Goal: Task Accomplishment & Management: Manage account settings

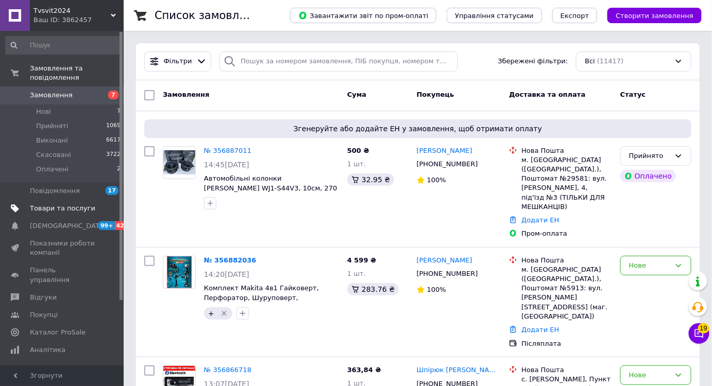
click at [86, 204] on span "Товари та послуги" at bounding box center [62, 208] width 65 height 9
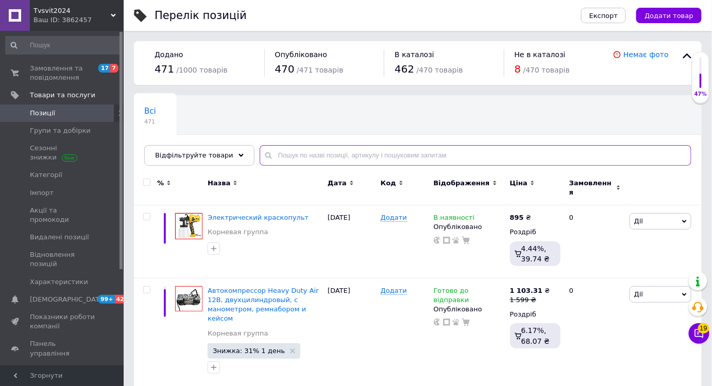
click at [312, 160] on input "text" at bounding box center [474, 155] width 431 height 21
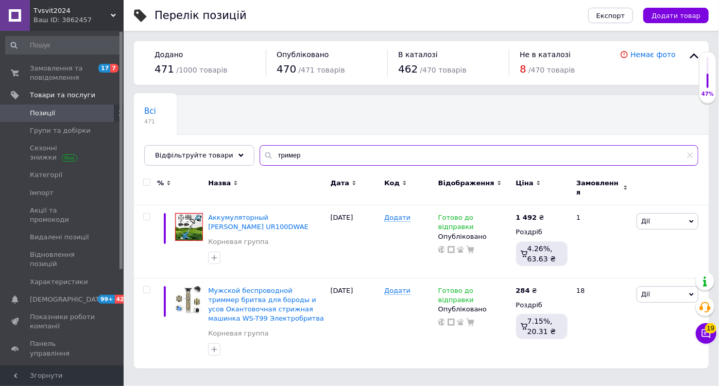
type input "тример"
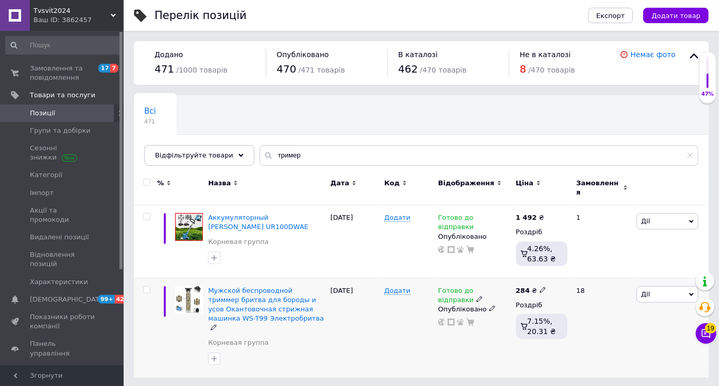
click at [540, 287] on icon at bounding box center [543, 290] width 6 height 6
drag, startPoint x: 568, startPoint y: 273, endPoint x: 549, endPoint y: 273, distance: 19.6
click at [549, 273] on div "Ціна 284 Валюта ₴ $ EUR CHF GBP ¥ PLN ₸ MDL HUF KGS CNY TRY KRW lei" at bounding box center [616, 292] width 140 height 86
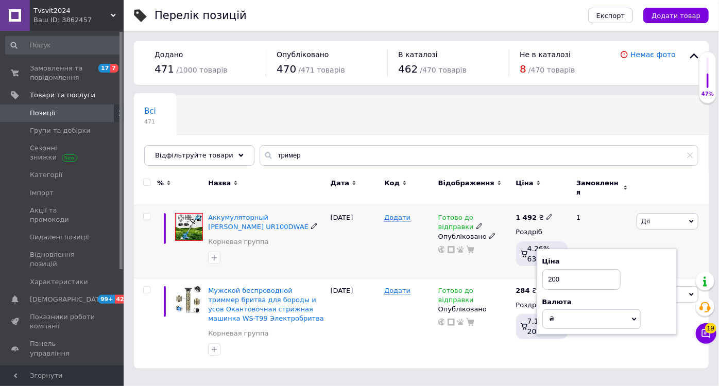
type input "200"
click at [432, 257] on div "Додати" at bounding box center [408, 241] width 54 height 73
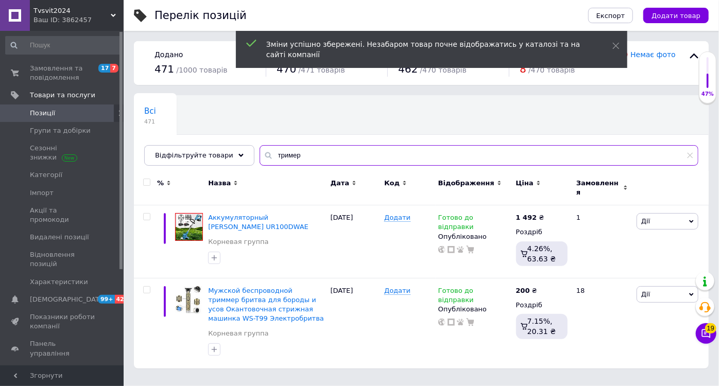
click at [326, 159] on input "тример" at bounding box center [478, 155] width 439 height 21
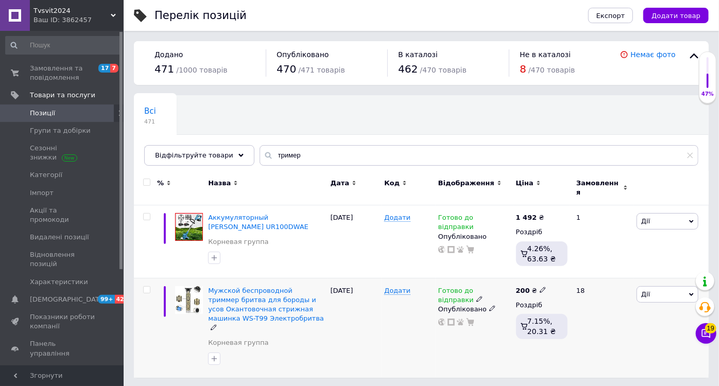
click at [540, 287] on icon at bounding box center [543, 290] width 6 height 6
drag, startPoint x: 571, startPoint y: 273, endPoint x: 547, endPoint y: 273, distance: 24.7
click at [547, 273] on div "Ціна 200 Валюта ₴ $ EUR CHF GBP ¥ PLN ₸ MDL HUF KGS CNY TRY KRW lei" at bounding box center [616, 292] width 140 height 86
type input "129"
drag, startPoint x: 456, startPoint y: 348, endPoint x: 462, endPoint y: 341, distance: 9.1
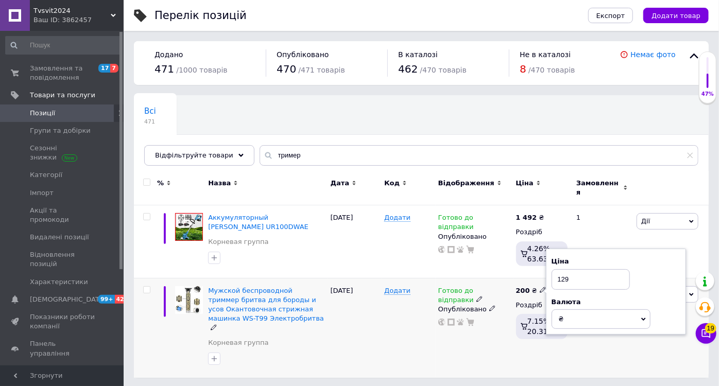
click at [456, 348] on div "Готово до відправки Опубліковано" at bounding box center [475, 328] width 78 height 100
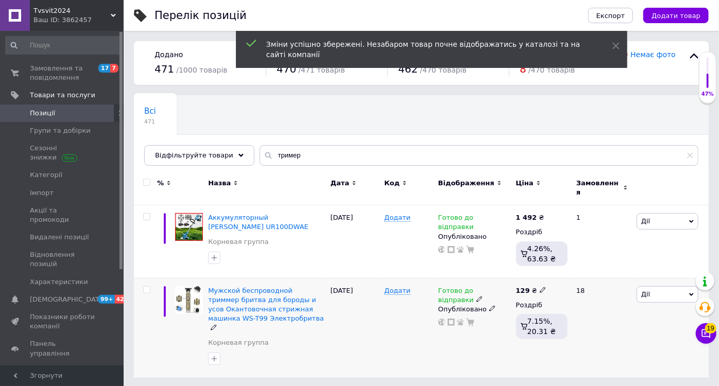
click at [540, 287] on icon at bounding box center [543, 290] width 6 height 6
drag, startPoint x: 575, startPoint y: 275, endPoint x: 557, endPoint y: 274, distance: 18.0
click at [557, 274] on input "129" at bounding box center [590, 279] width 78 height 21
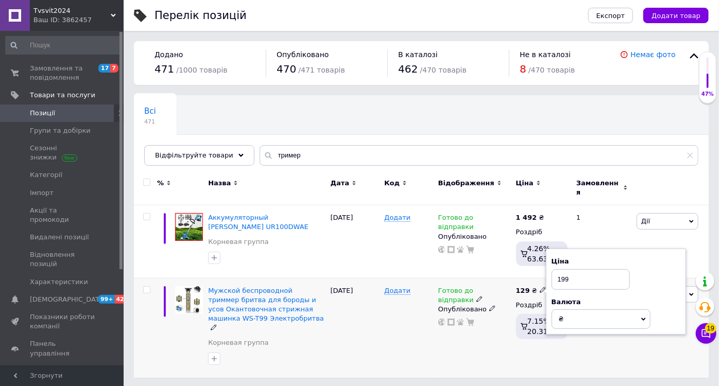
type input "199"
click at [482, 296] on icon at bounding box center [479, 299] width 6 height 6
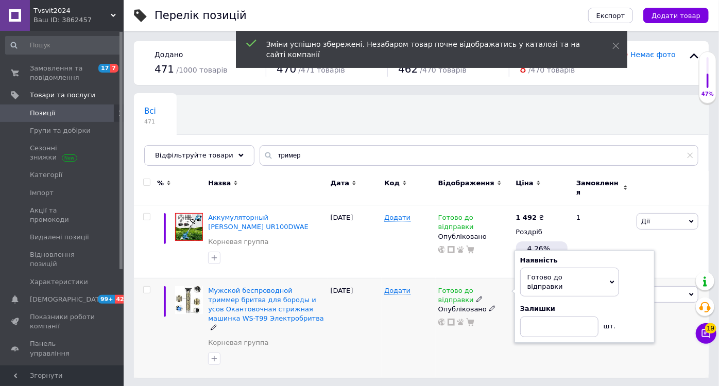
drag, startPoint x: 445, startPoint y: 336, endPoint x: 420, endPoint y: 334, distance: 25.3
click at [445, 337] on div "Готово до відправки Наявність Готово до відправки В наявності Немає в наявності…" at bounding box center [475, 328] width 78 height 100
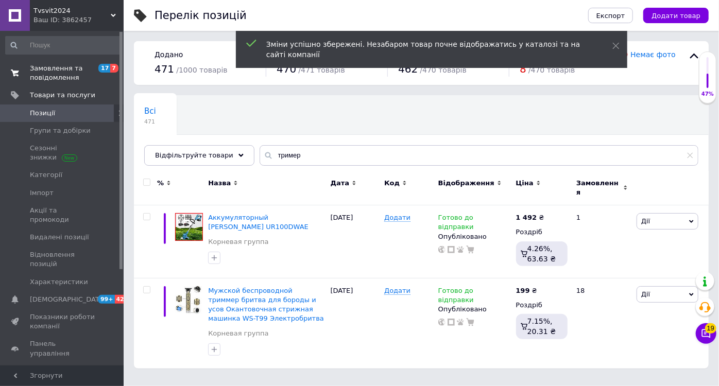
click at [91, 73] on span "Замовлення та повідомлення" at bounding box center [62, 73] width 65 height 19
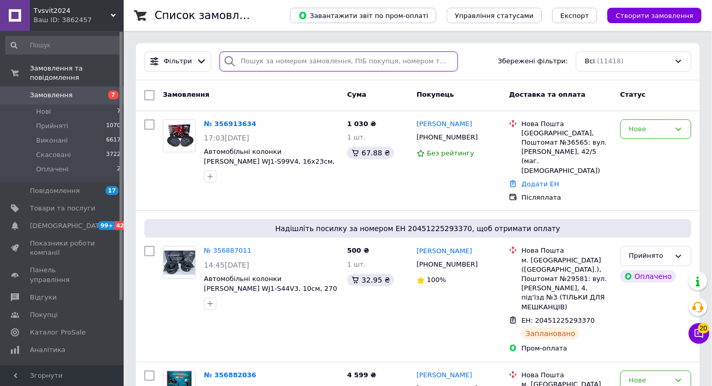
click at [268, 65] on input "search" at bounding box center [338, 61] width 238 height 20
paste input "[PHONE_NUMBER]"
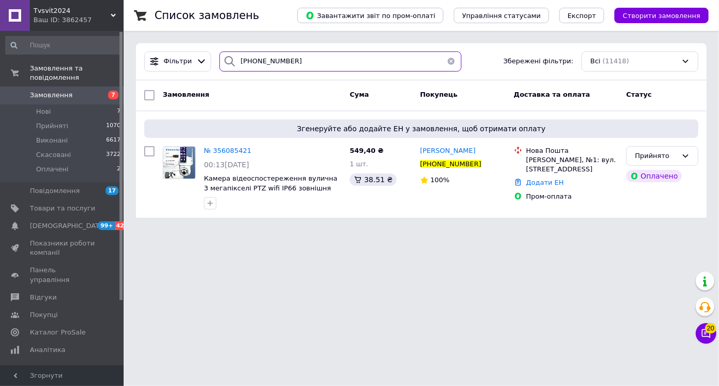
type input "[PHONE_NUMBER]"
click at [549, 179] on link "Додати ЕН" at bounding box center [545, 183] width 38 height 8
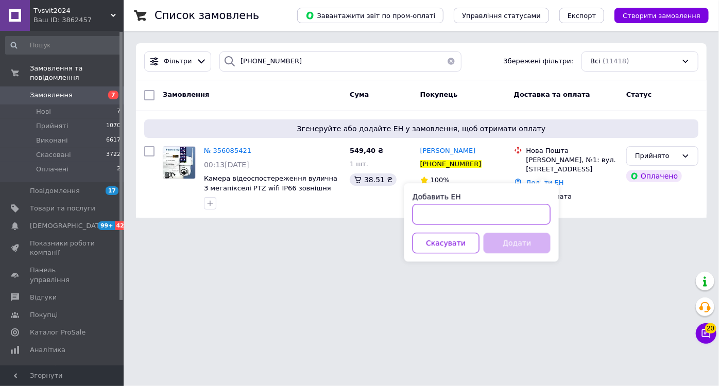
click at [510, 214] on input "Добавить ЕН" at bounding box center [481, 214] width 138 height 21
type input "20451225320978"
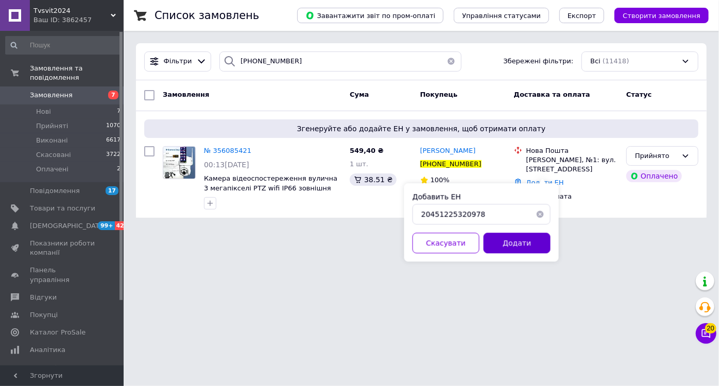
click at [511, 238] on button "Додати" at bounding box center [516, 243] width 67 height 21
